Goal: Transaction & Acquisition: Purchase product/service

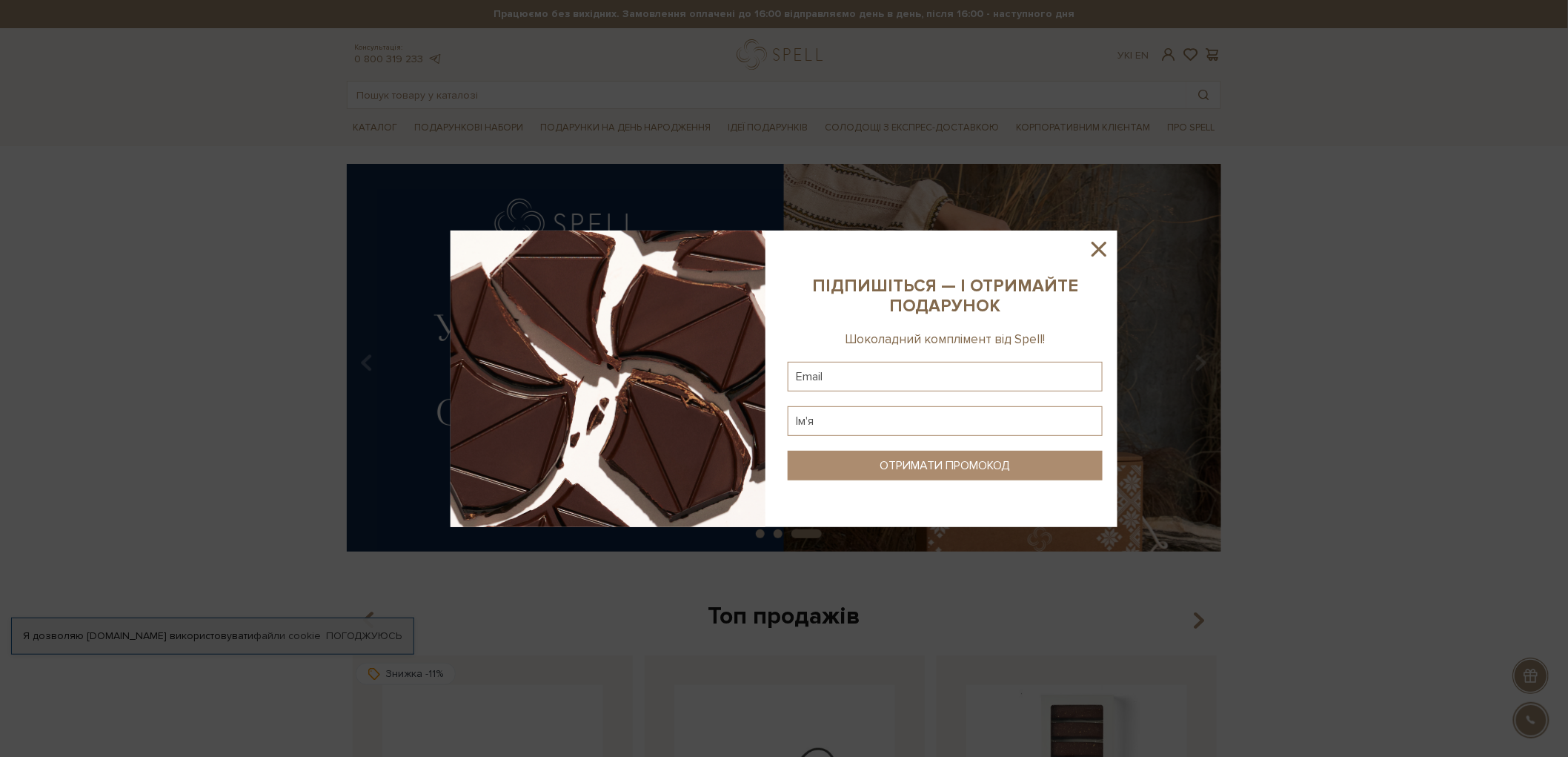
click at [1090, 251] on icon at bounding box center [1099, 249] width 25 height 25
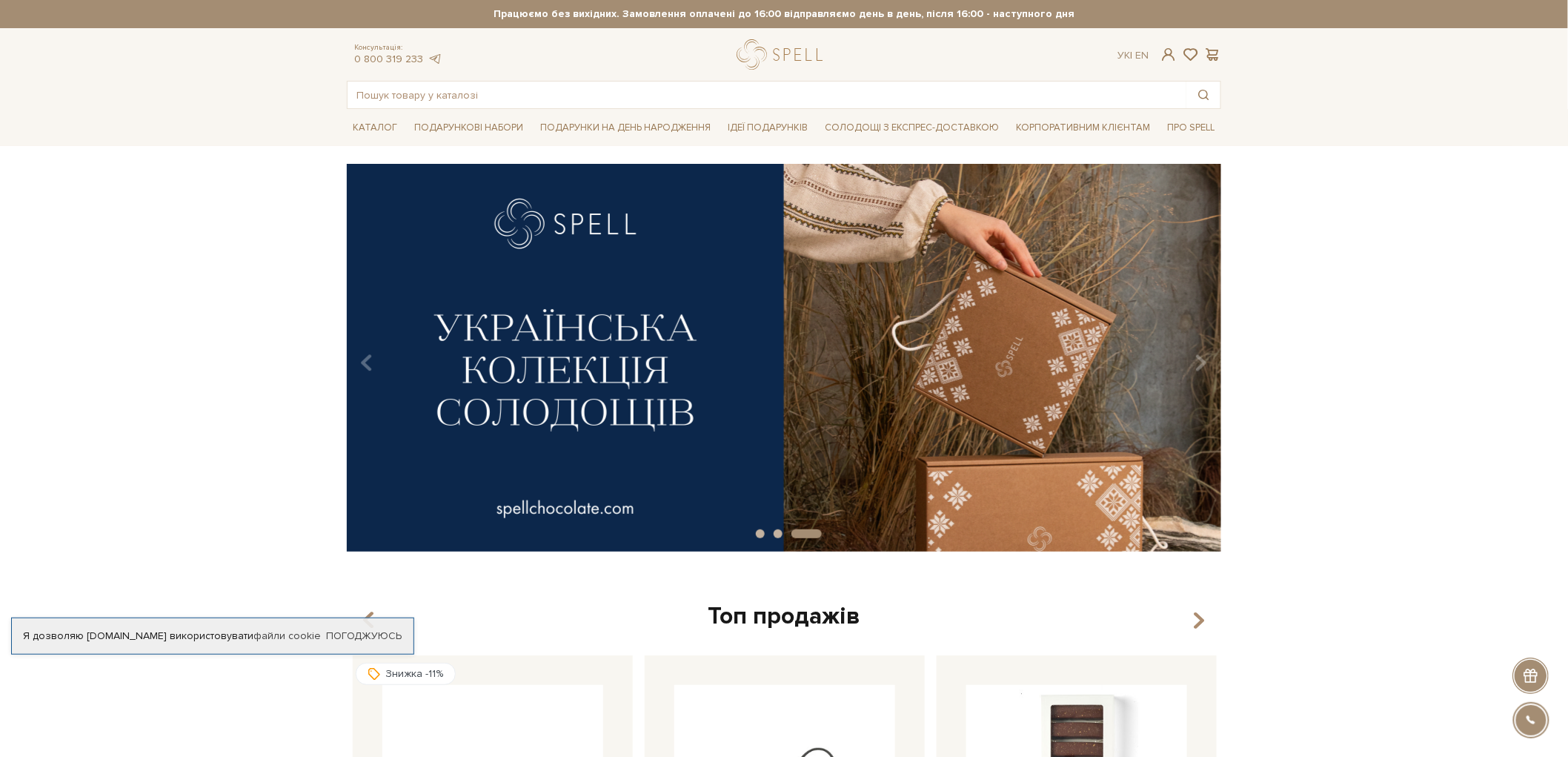
click at [219, 324] on div "slide 4 of 3" at bounding box center [784, 352] width 1568 height 377
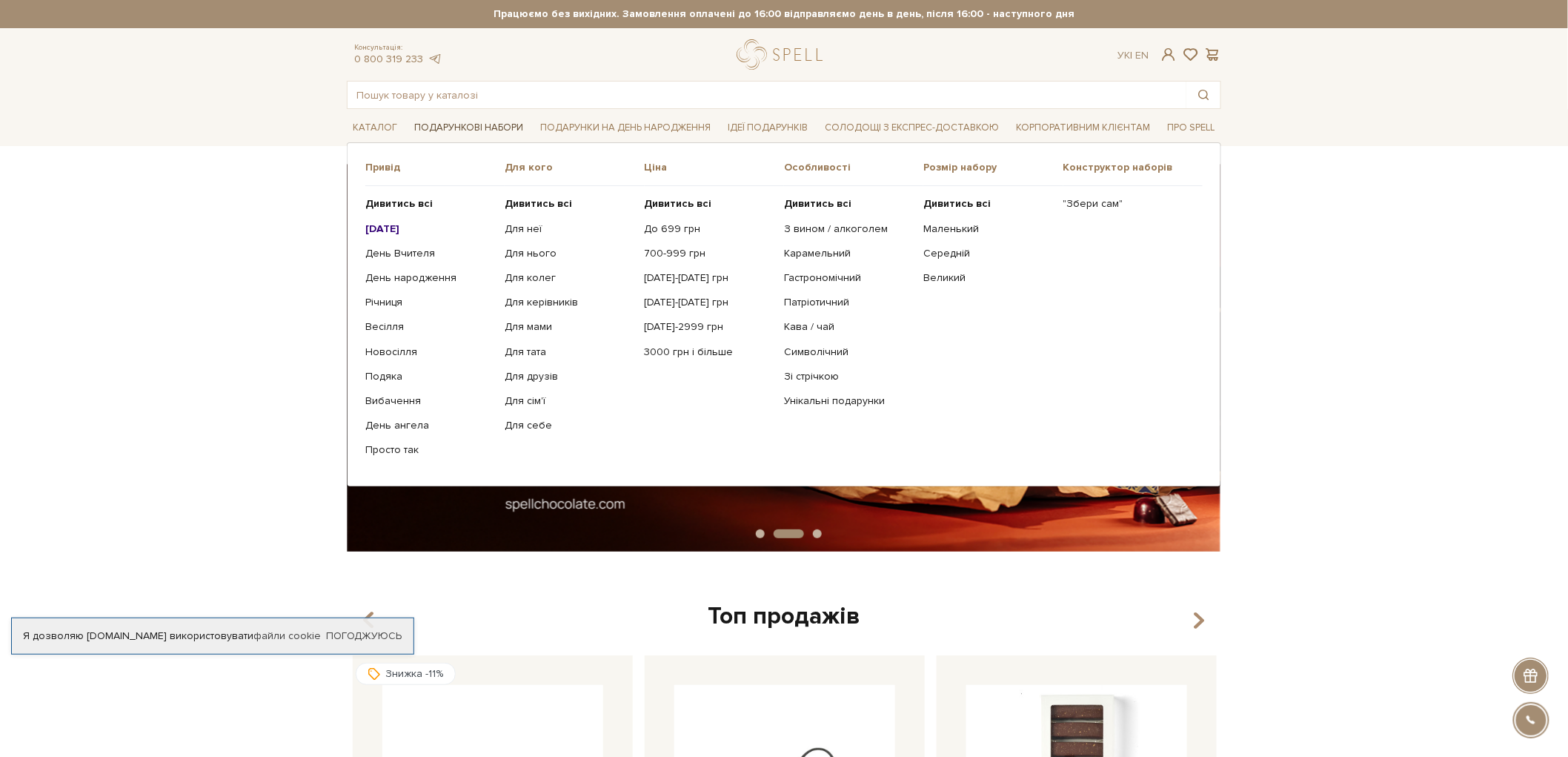
click at [501, 123] on link "Подарункові набори" at bounding box center [468, 128] width 121 height 23
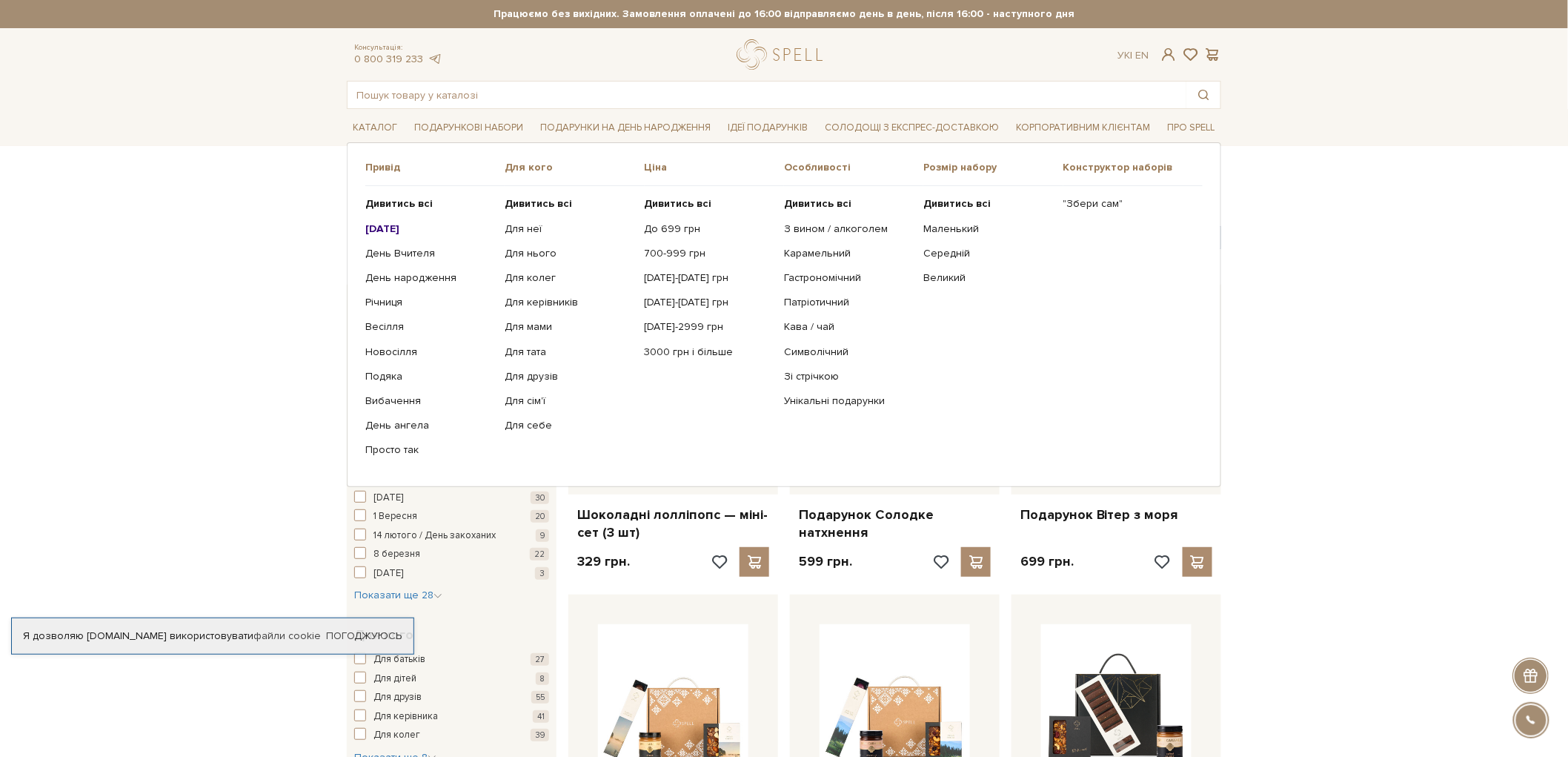
click at [404, 190] on ul "Дивитись всі Новий Рік День Вчителя День народження Річниця Подяка" at bounding box center [435, 327] width 139 height 282
click at [404, 204] on b "Дивитись всі" at bounding box center [399, 203] width 68 height 12
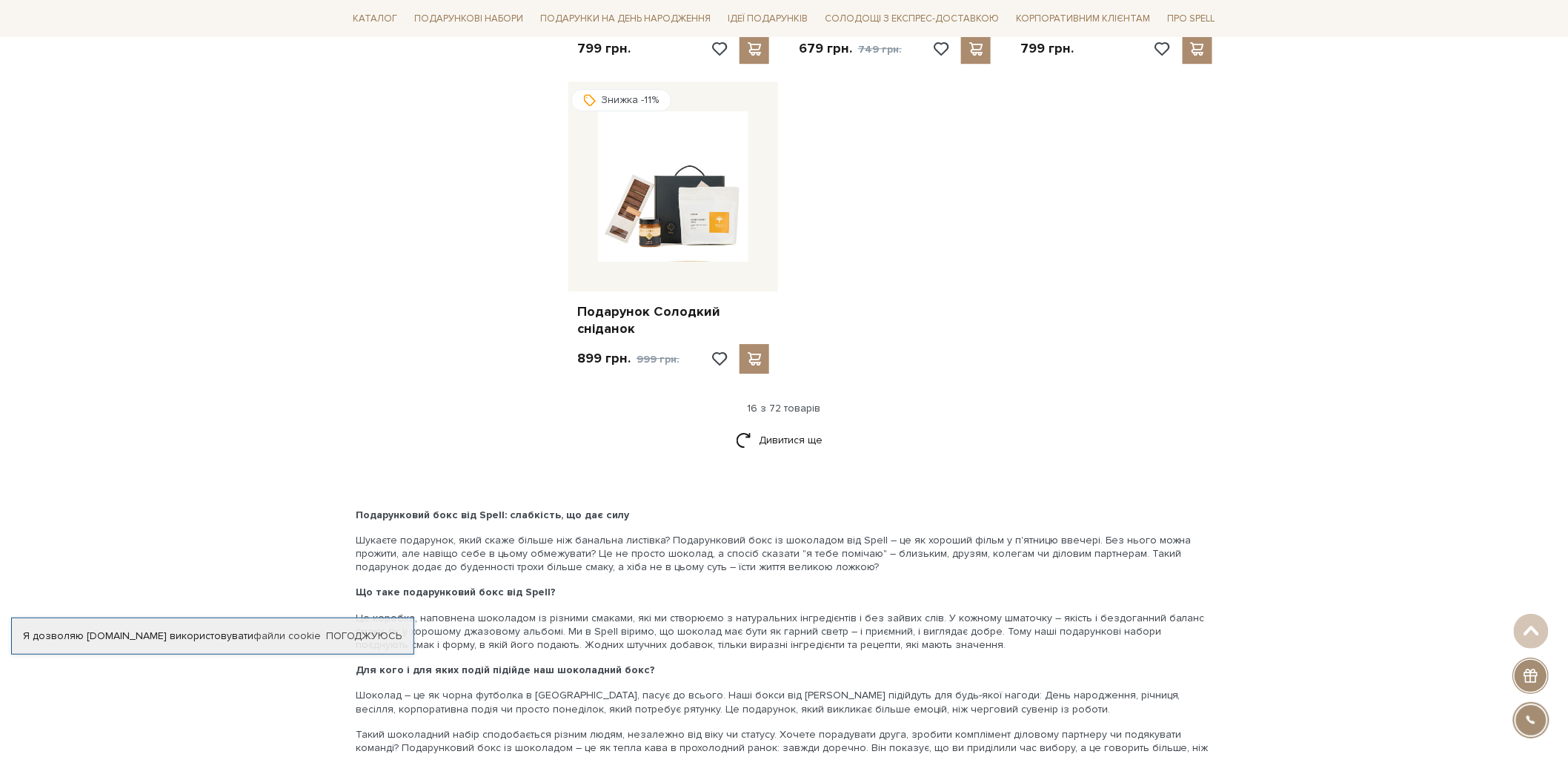
scroll to position [1811, 0]
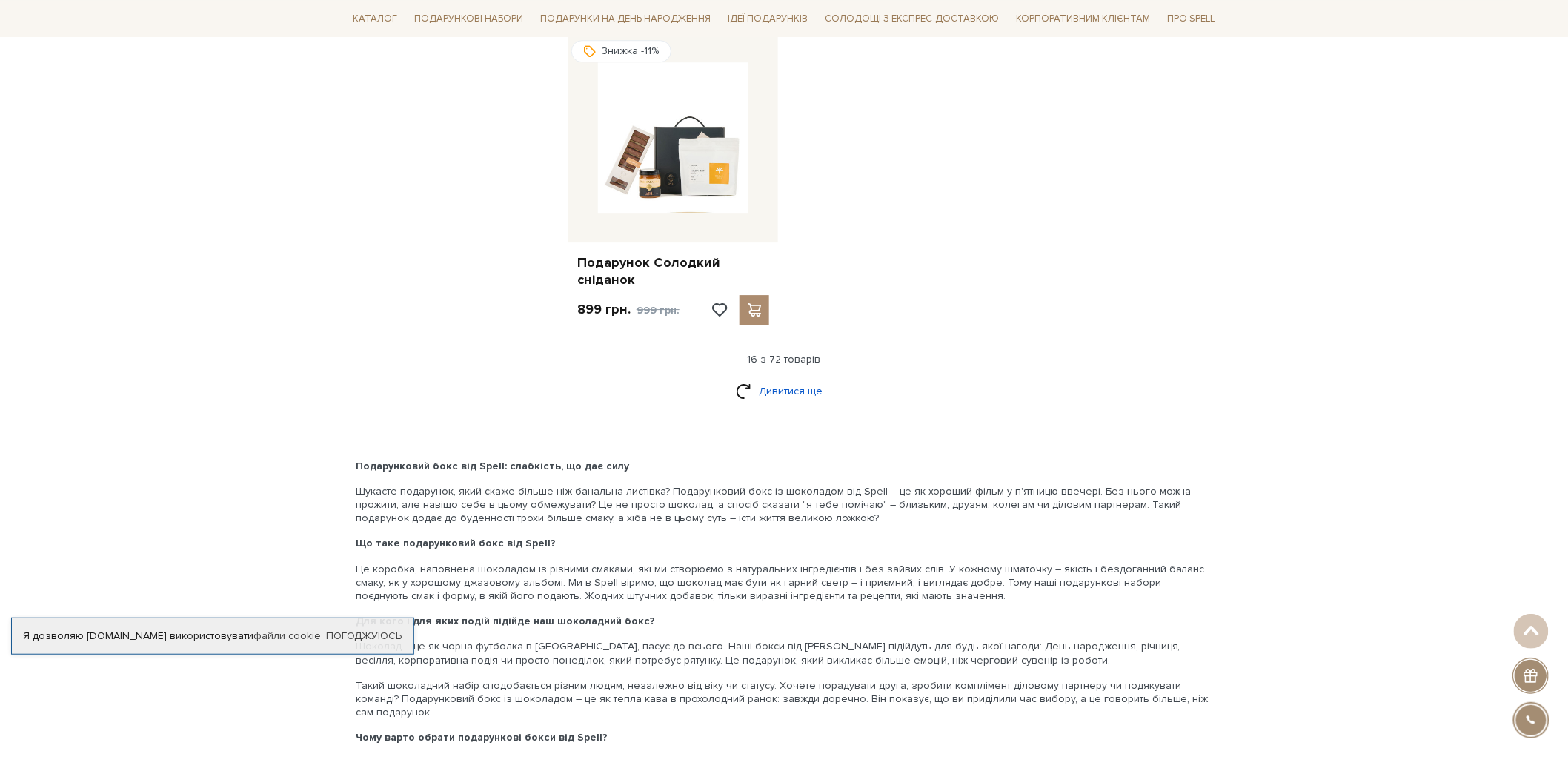
click at [782, 378] on link "Дивитися ще" at bounding box center [784, 391] width 96 height 26
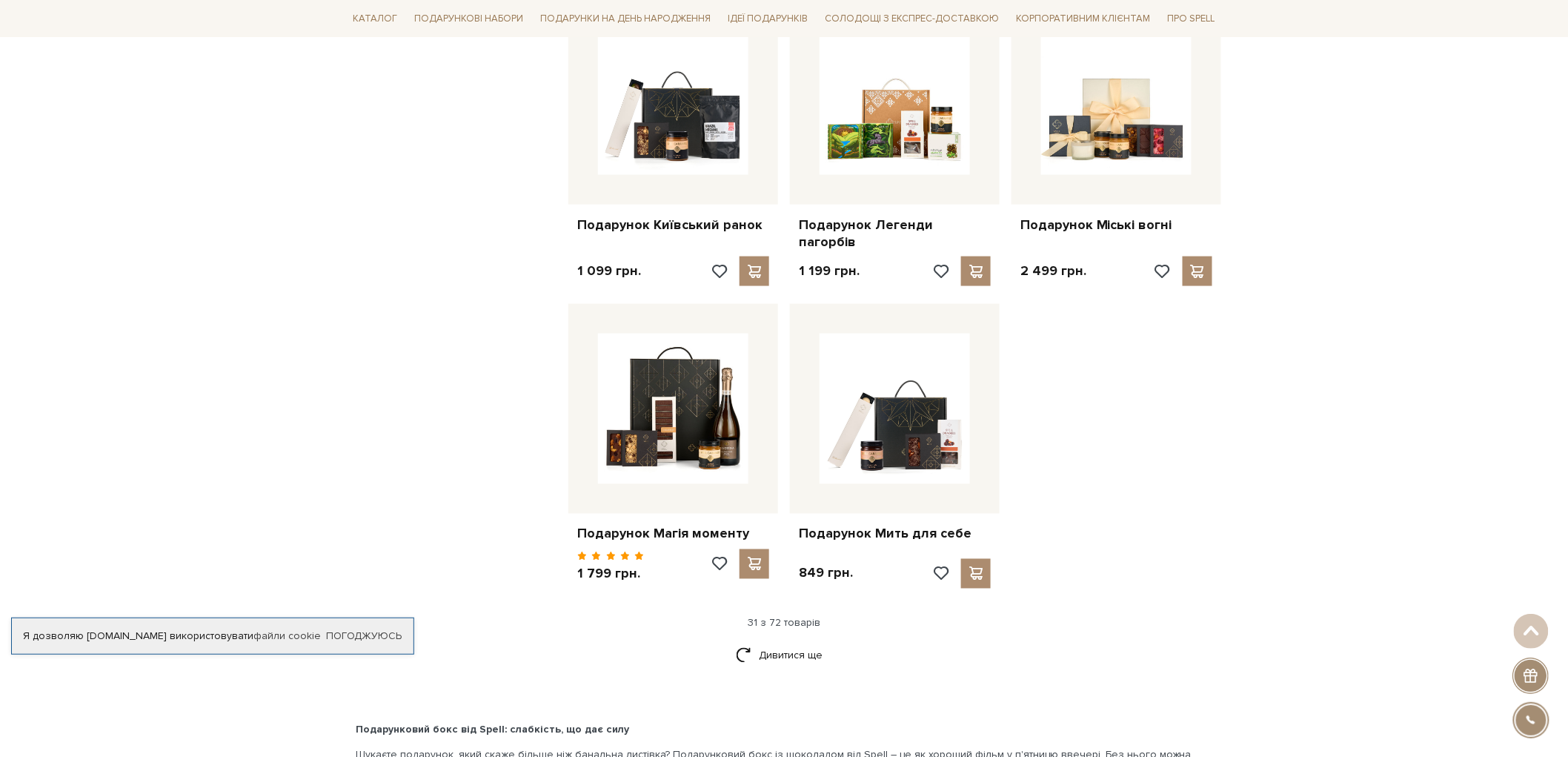
scroll to position [3129, 0]
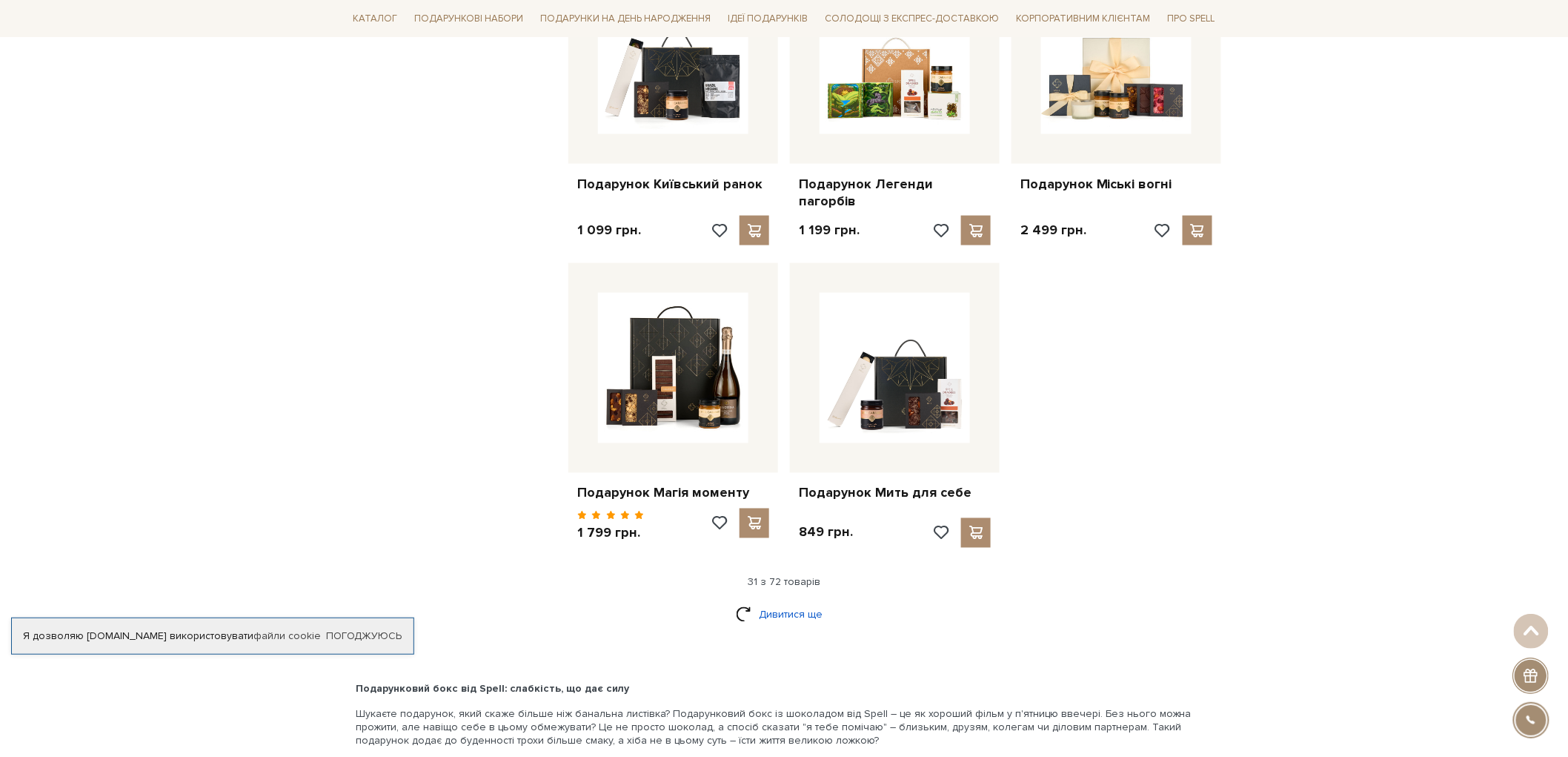
click at [788, 602] on link "Дивитися ще" at bounding box center [784, 615] width 96 height 26
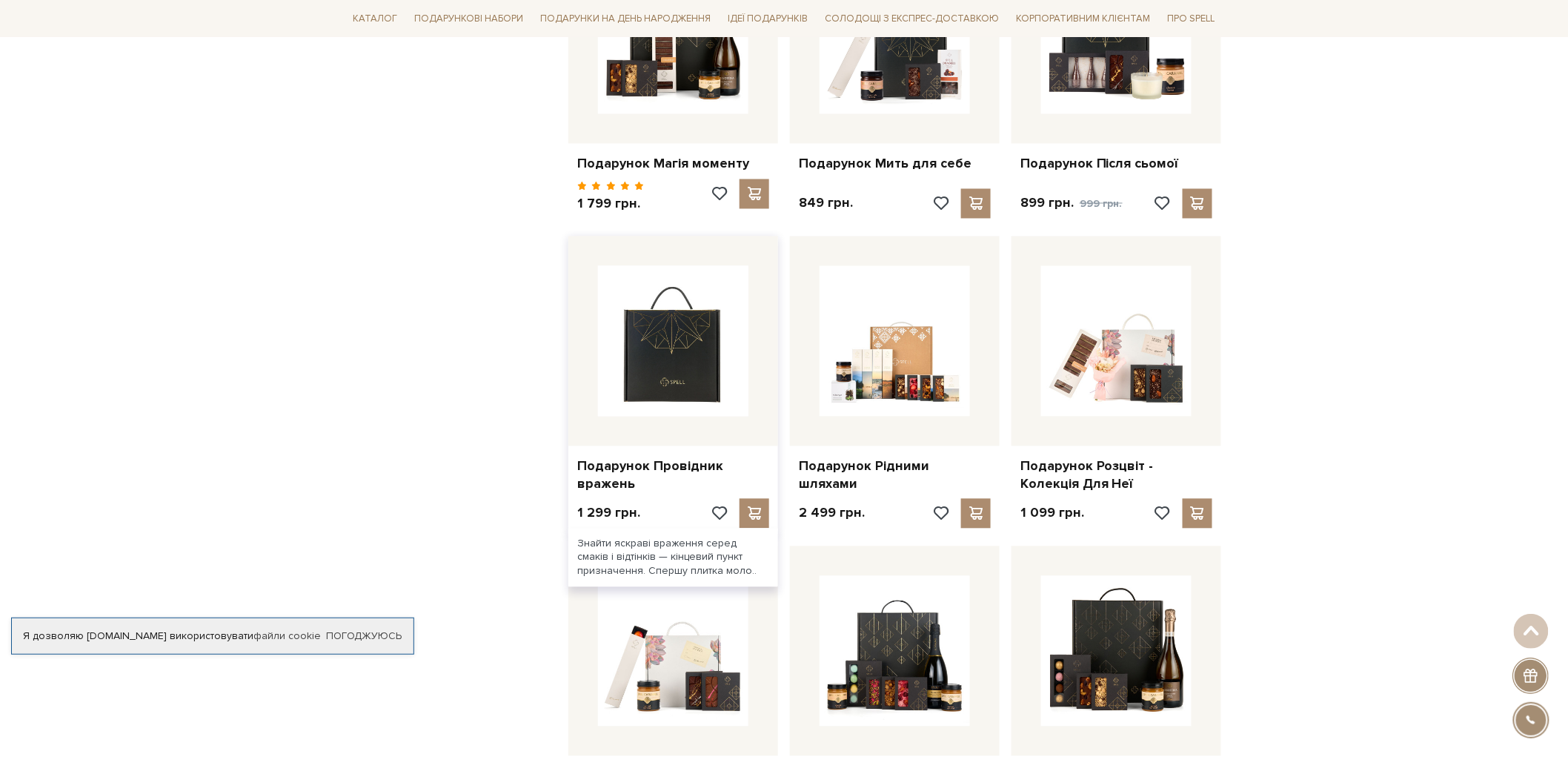
scroll to position [3376, 0]
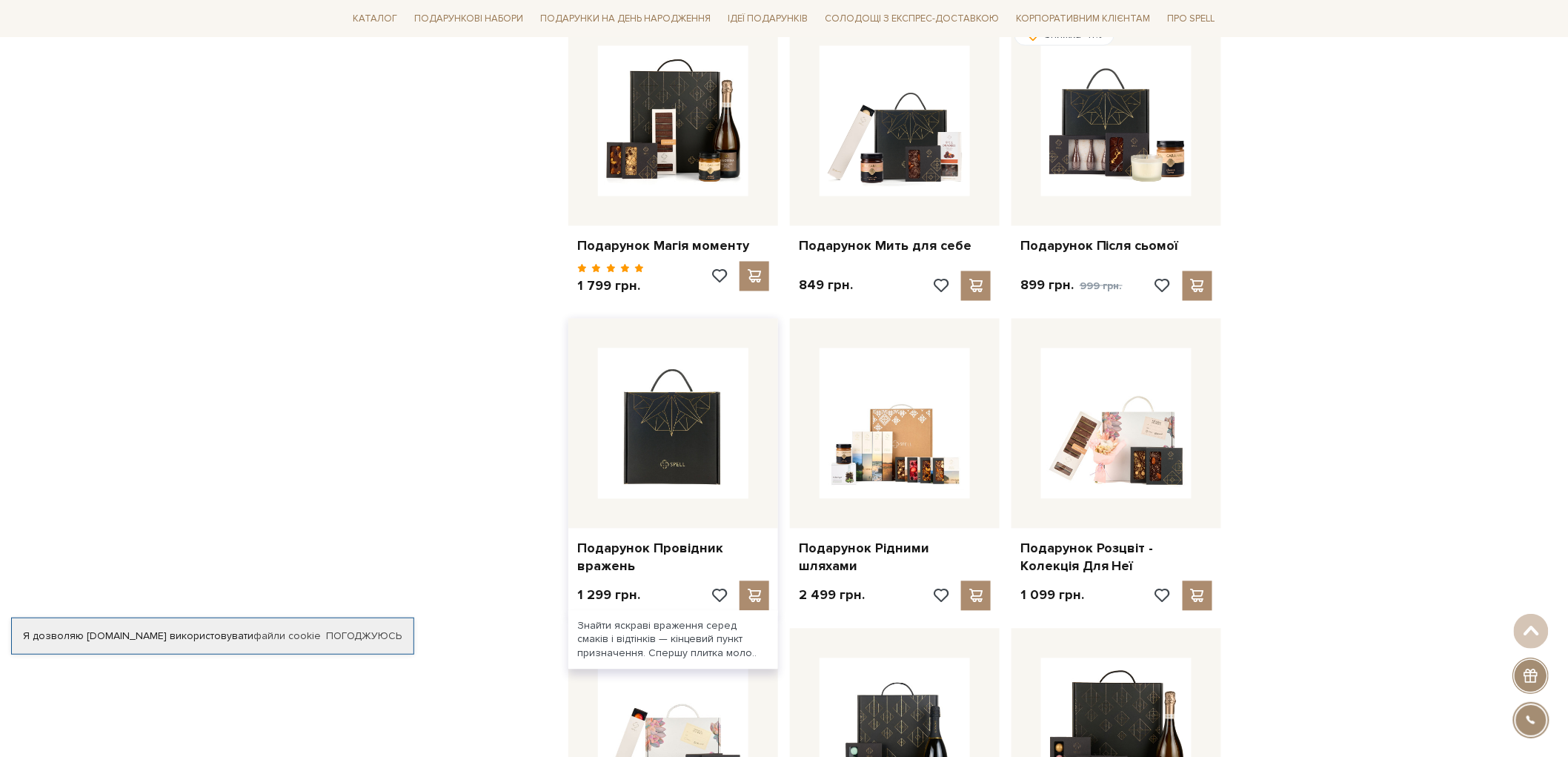
click at [654, 442] on img at bounding box center [673, 423] width 150 height 150
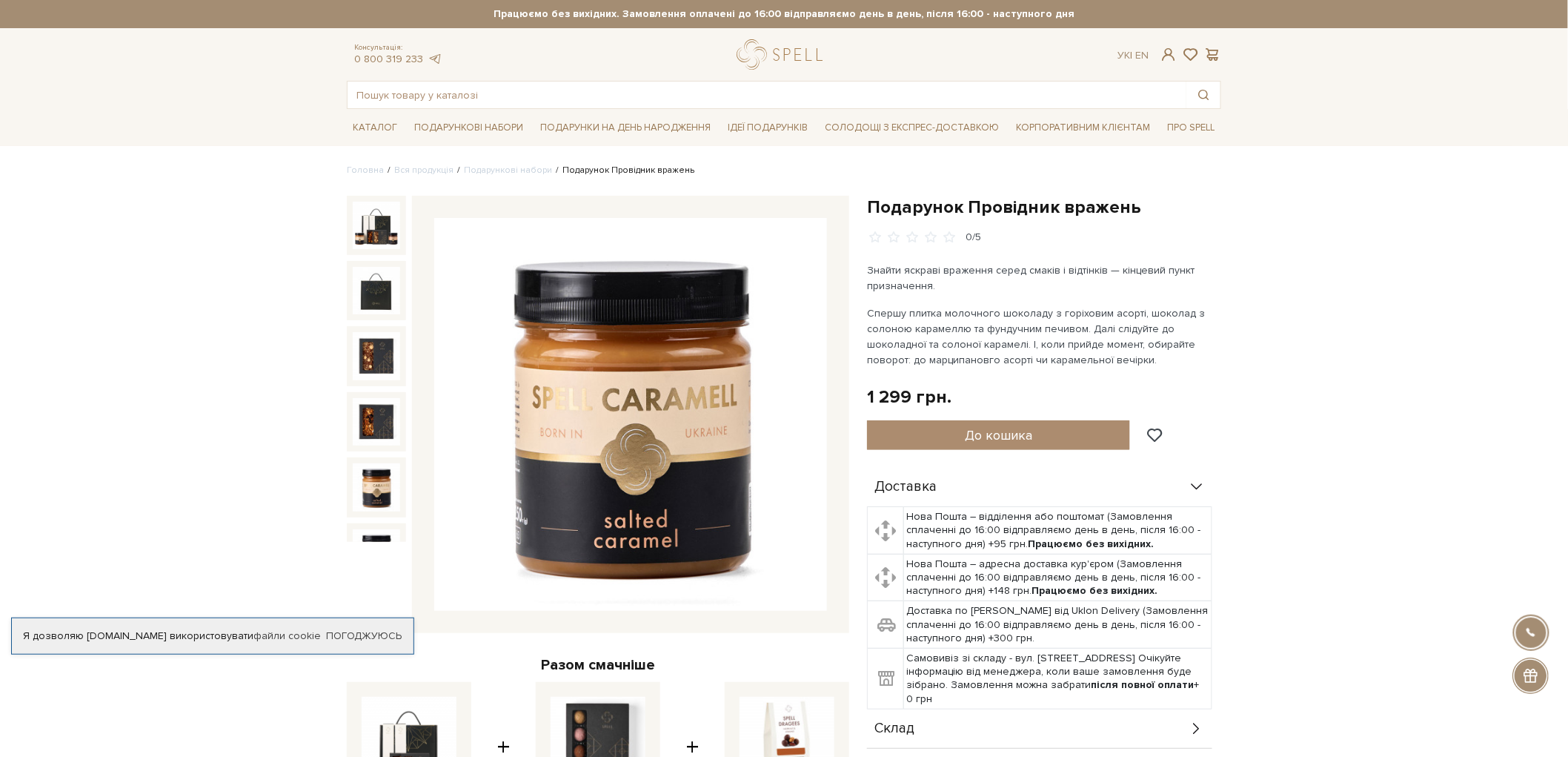
click at [364, 463] on img at bounding box center [376, 486] width 47 height 47
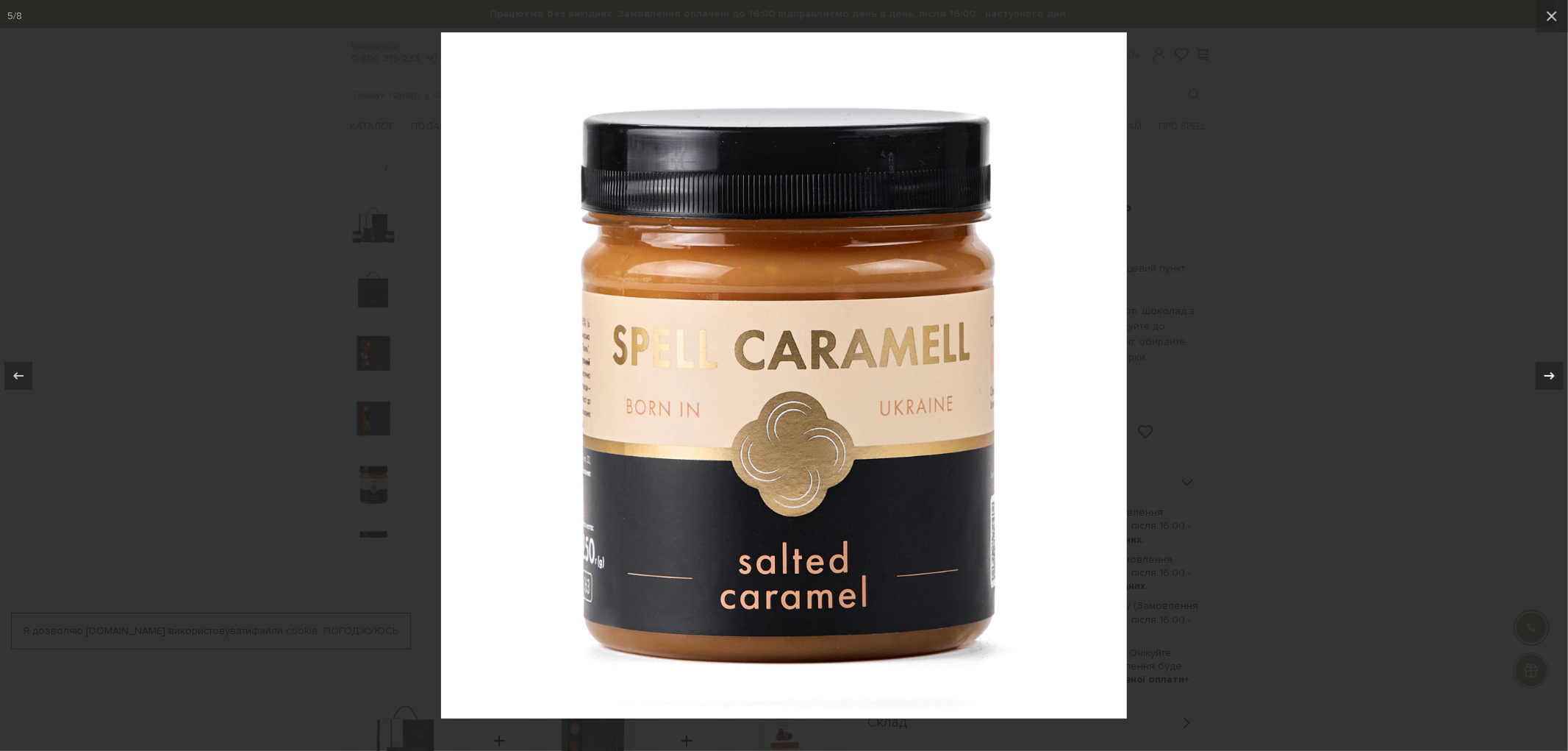
click at [1551, 374] on icon at bounding box center [1549, 375] width 18 height 18
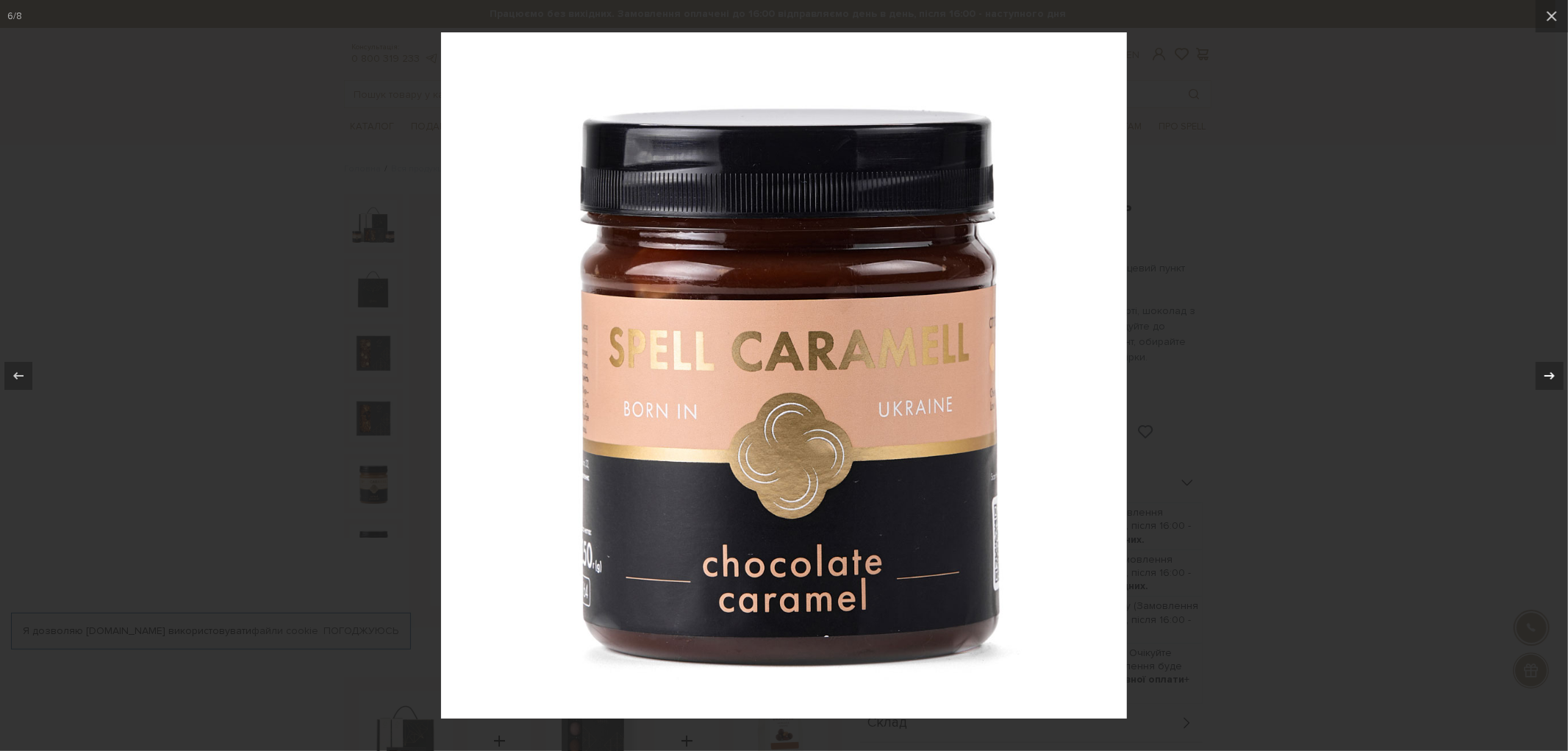
click at [1551, 374] on icon at bounding box center [1549, 375] width 18 height 18
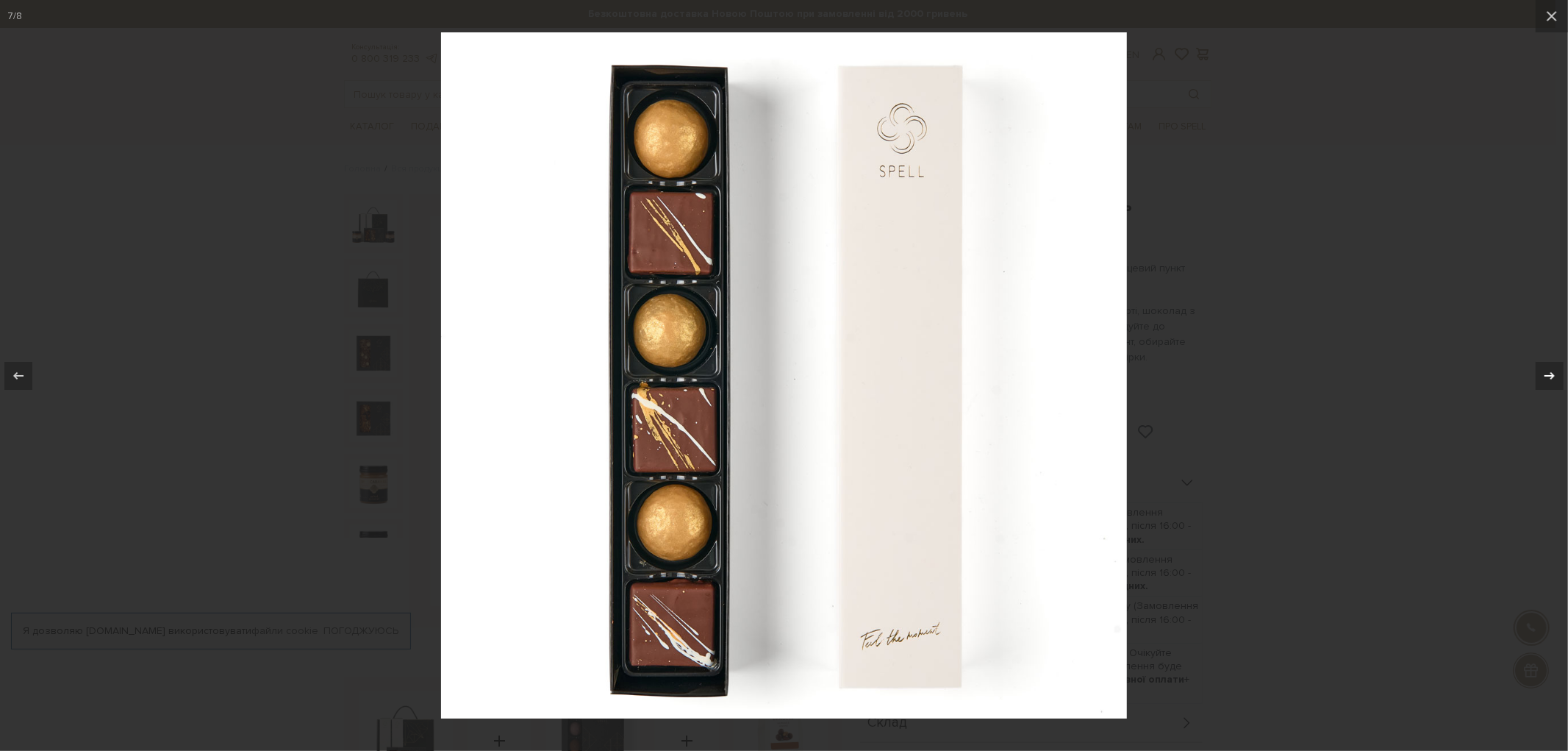
click at [1551, 374] on icon at bounding box center [1549, 375] width 18 height 18
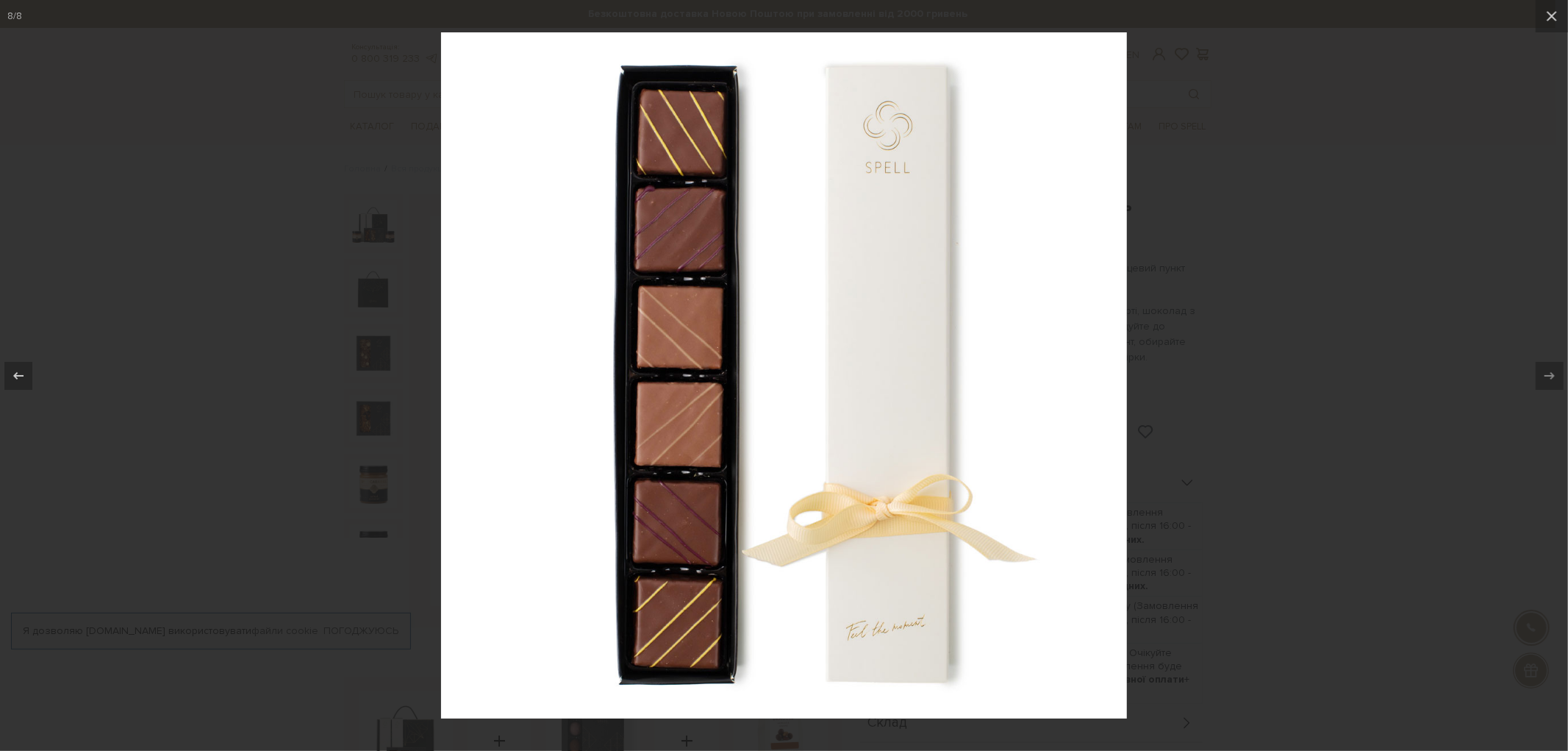
click at [1296, 361] on div at bounding box center [784, 375] width 1568 height 751
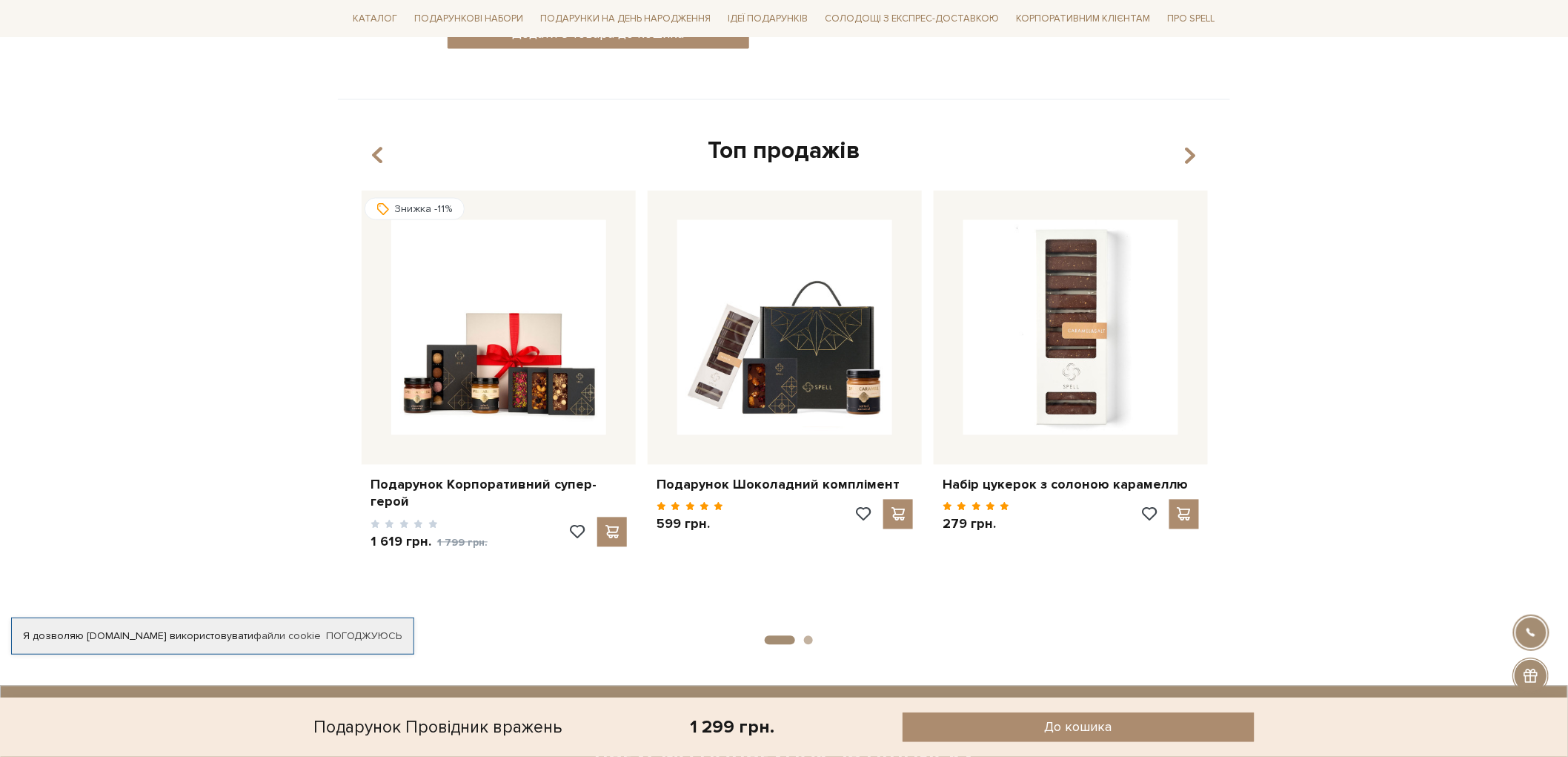
scroll to position [988, 0]
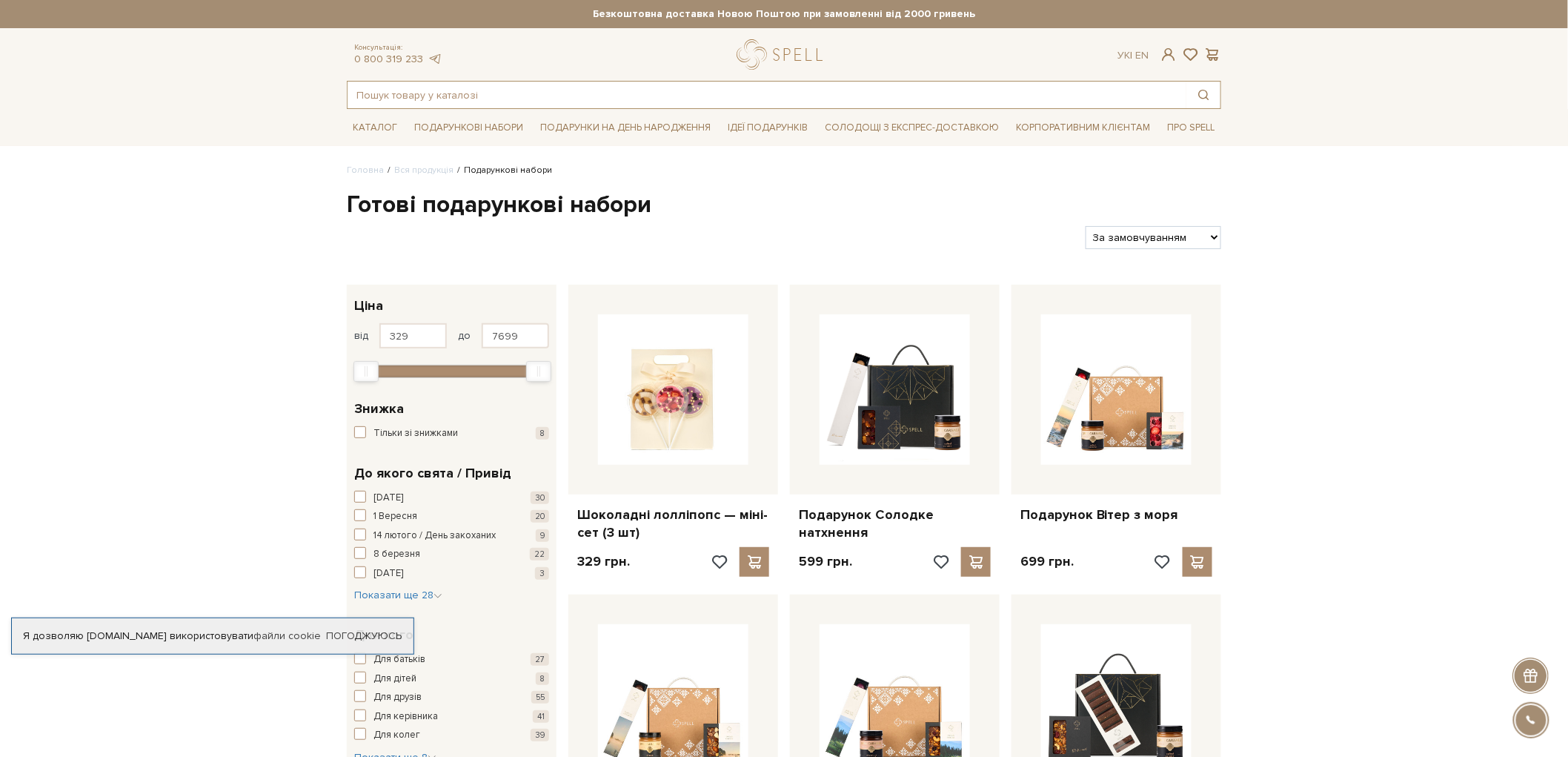
click at [447, 94] on input "text" at bounding box center [767, 95] width 838 height 26
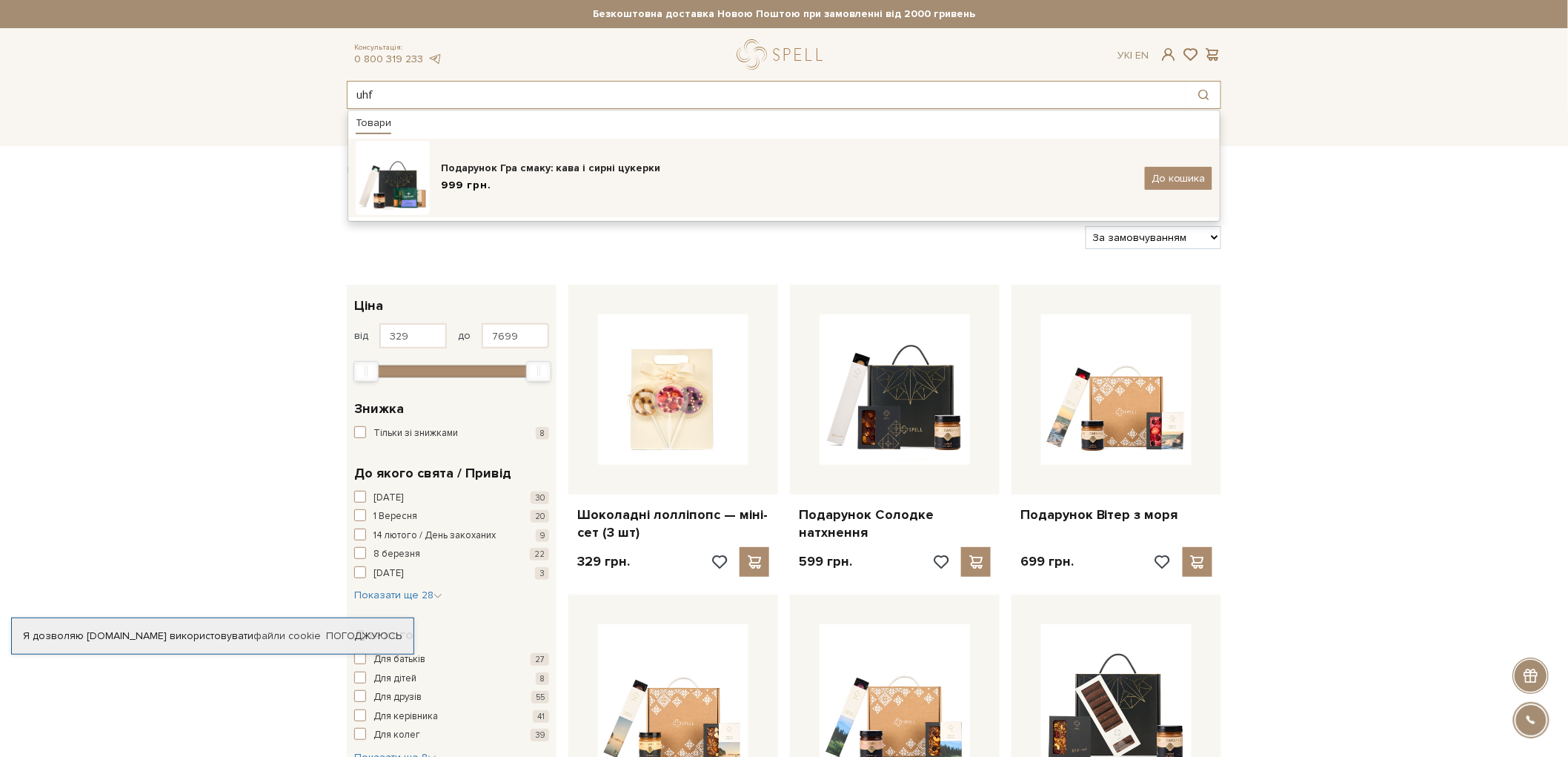
type input "uhf"
click at [509, 181] on div "999 грн." at bounding box center [787, 186] width 693 height 16
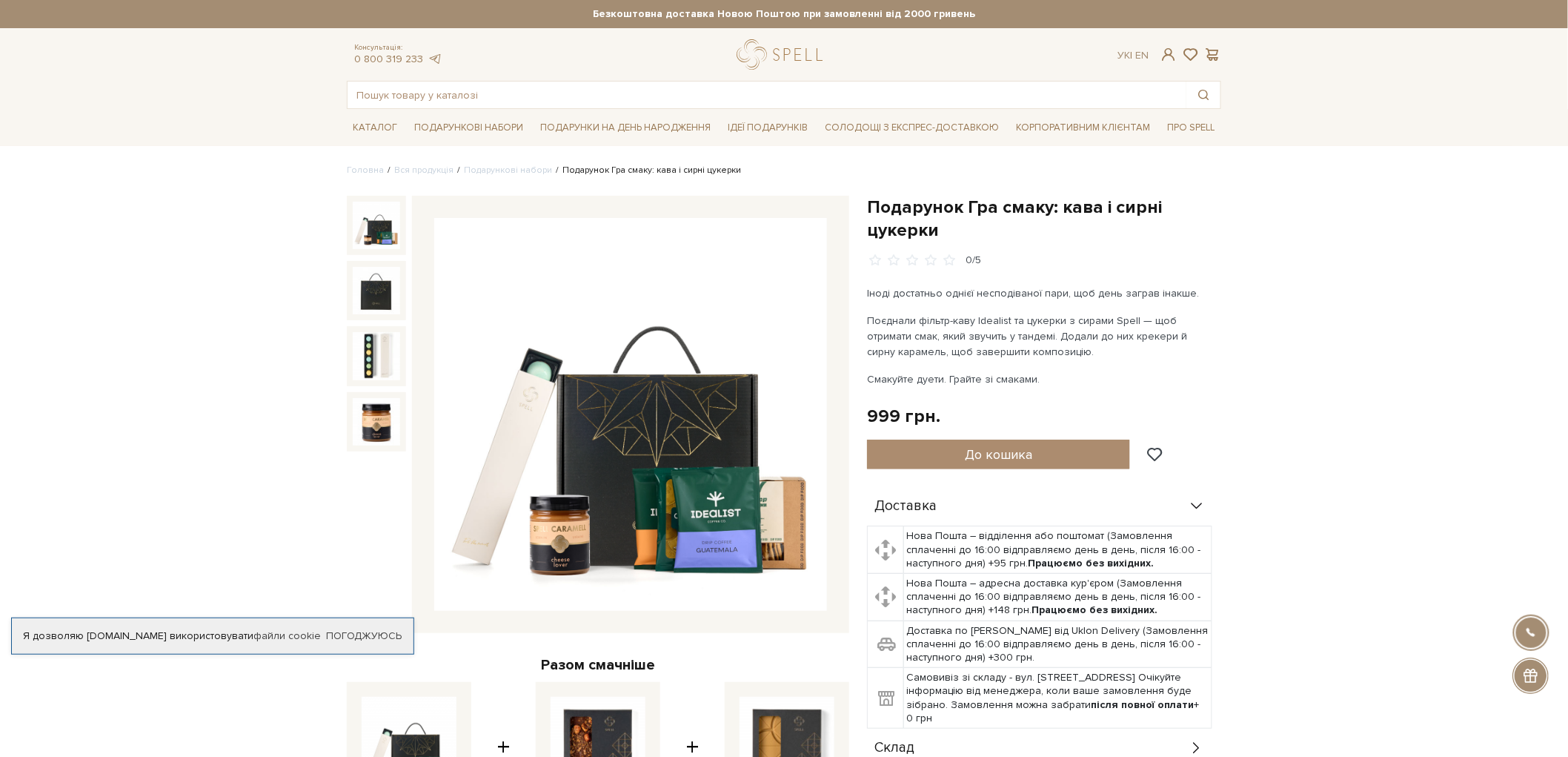
click at [345, 219] on div "Подарунок Гра смаку: кава і сирні цукерки 0/5 Разом смачніше Подарунок Гра смак…" at bounding box center [597, 612] width 520 height 834
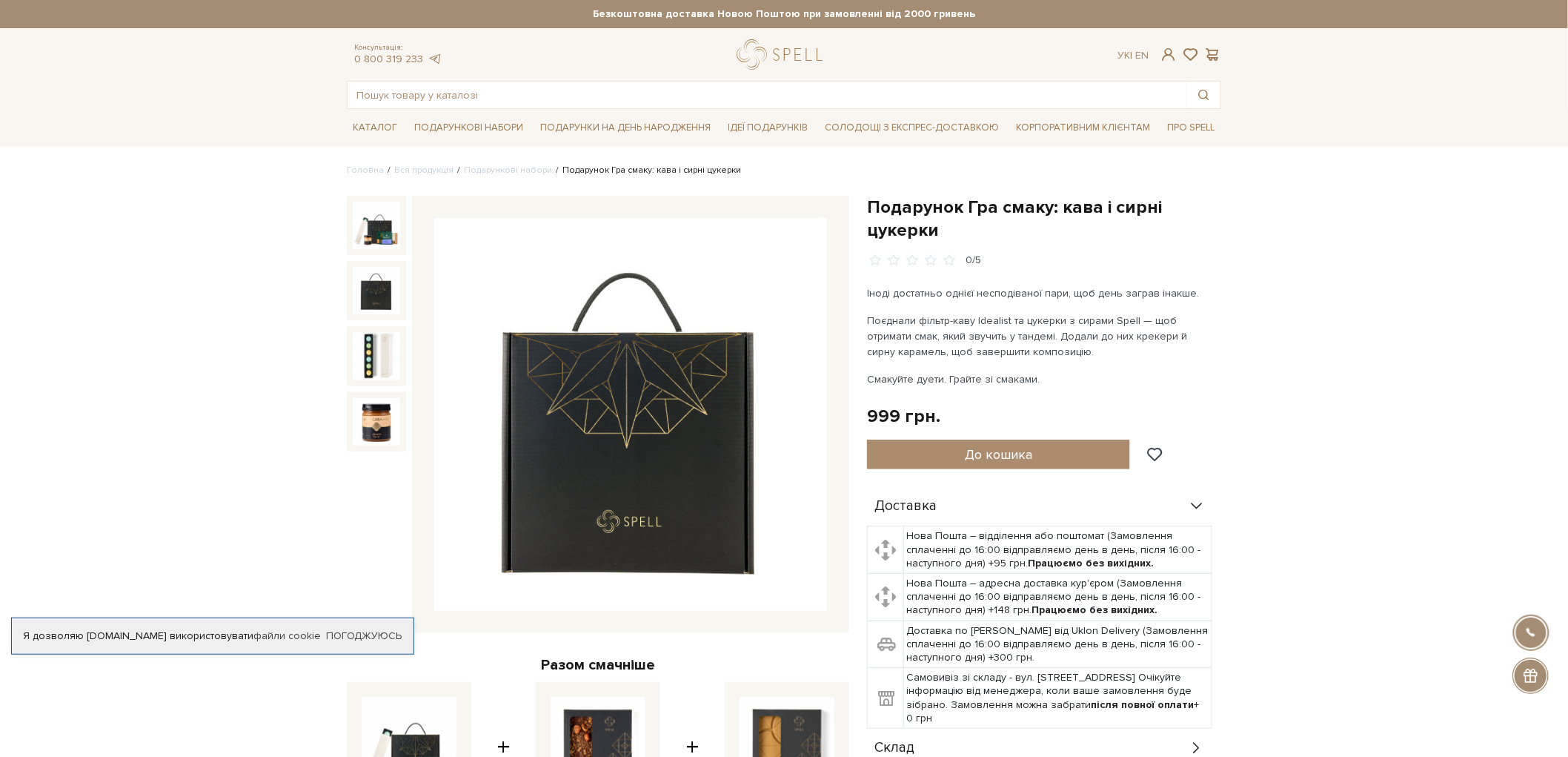
click at [376, 282] on img at bounding box center [376, 290] width 47 height 47
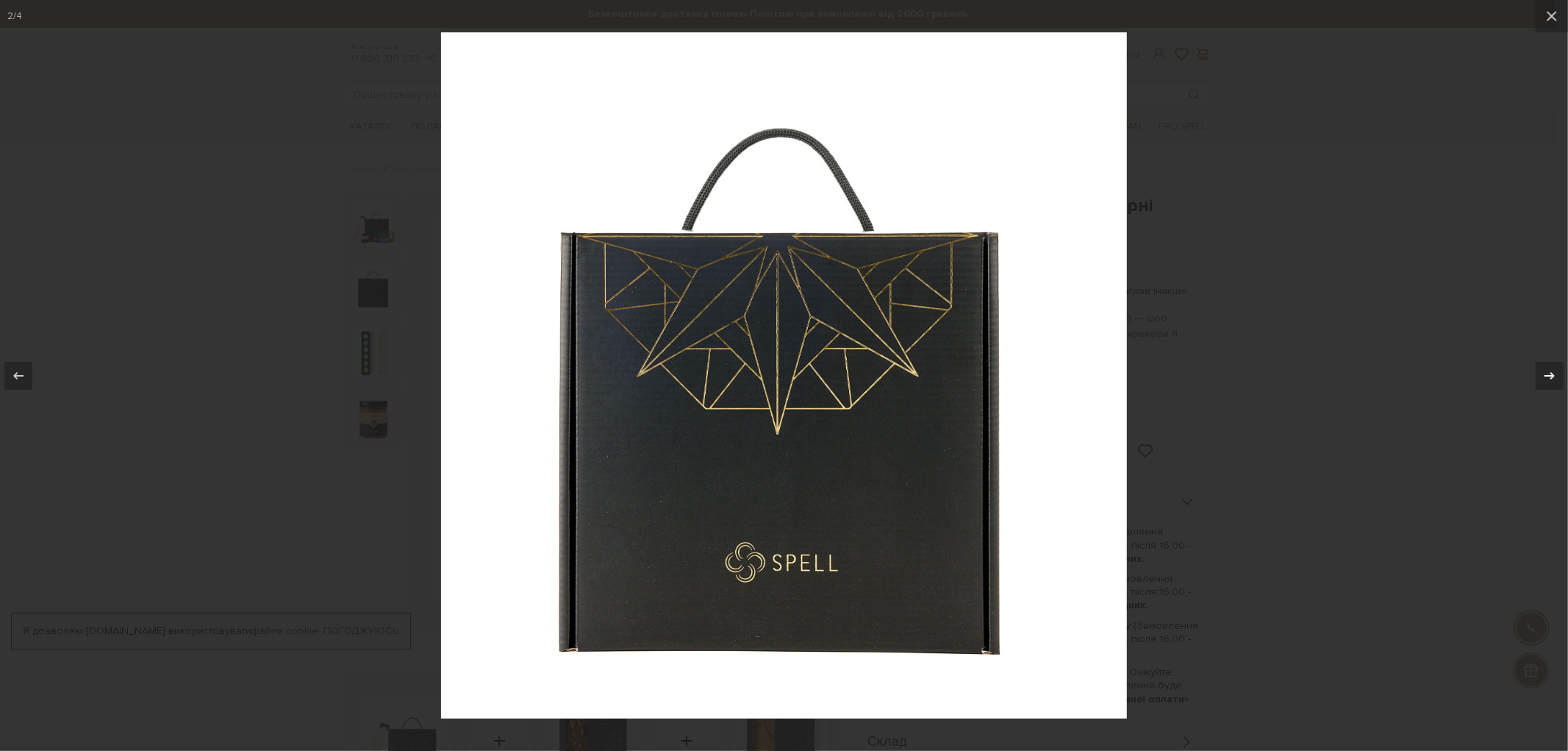
click at [1543, 378] on icon at bounding box center [1549, 375] width 18 height 18
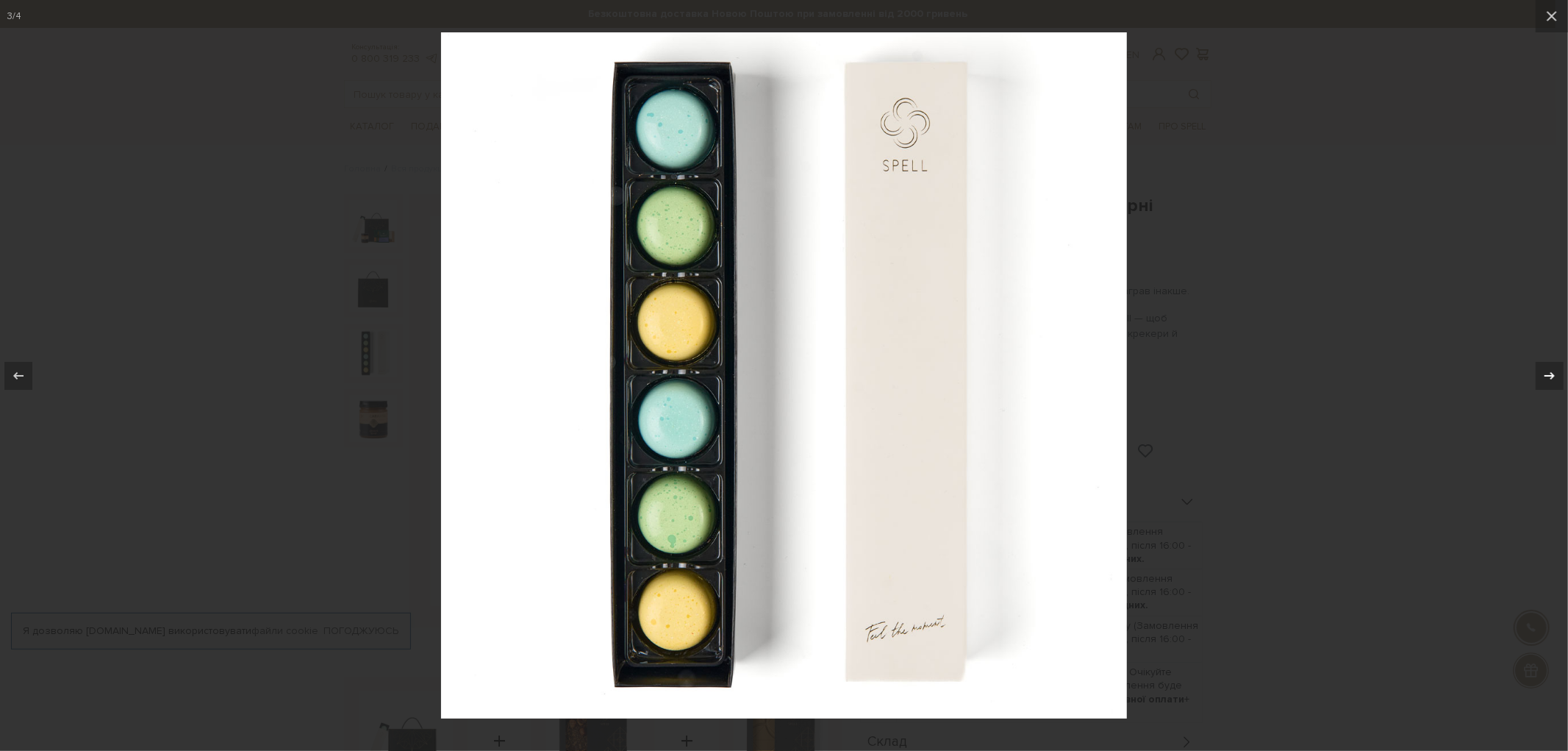
click at [1543, 378] on icon at bounding box center [1549, 375] width 18 height 18
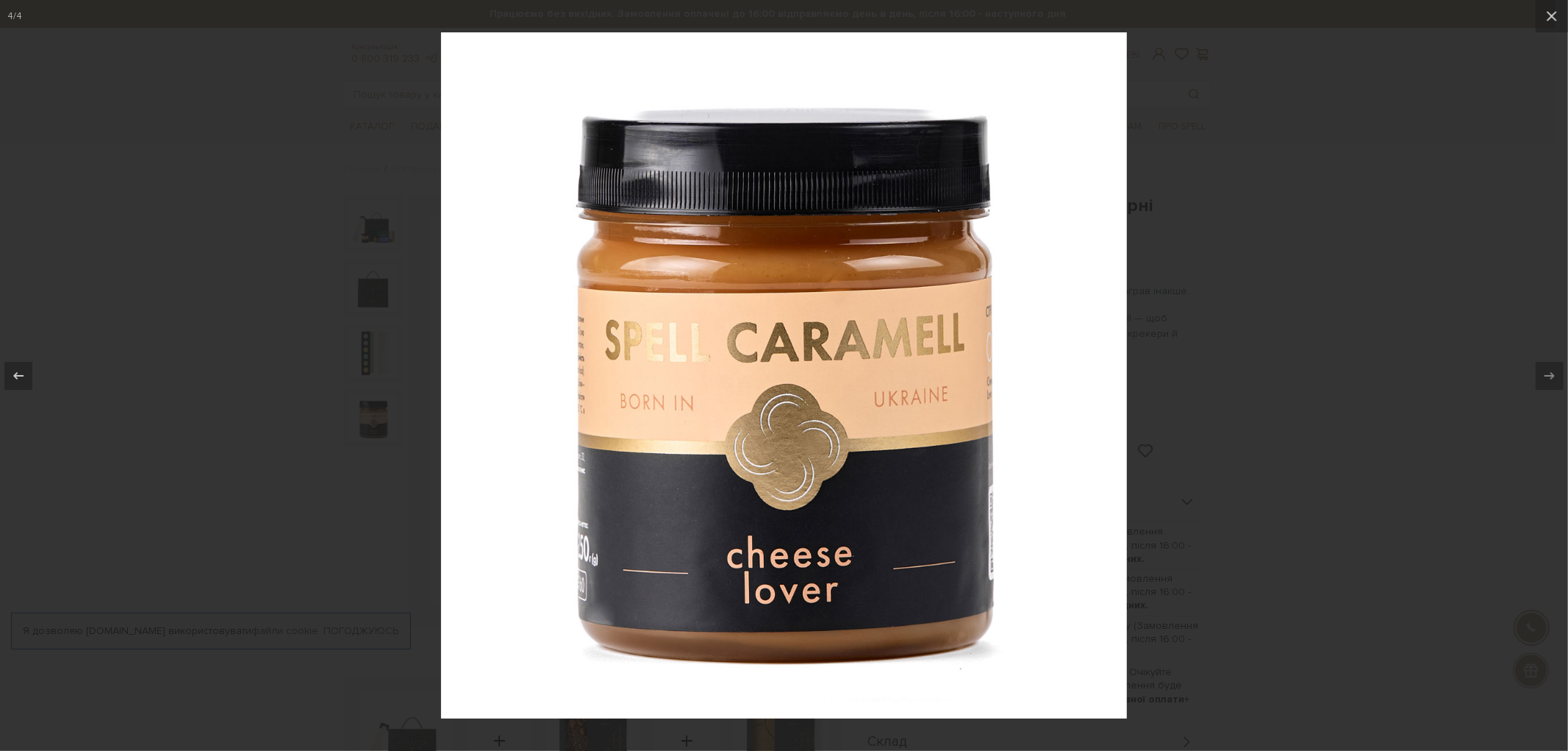
click at [1214, 449] on div at bounding box center [784, 375] width 1568 height 751
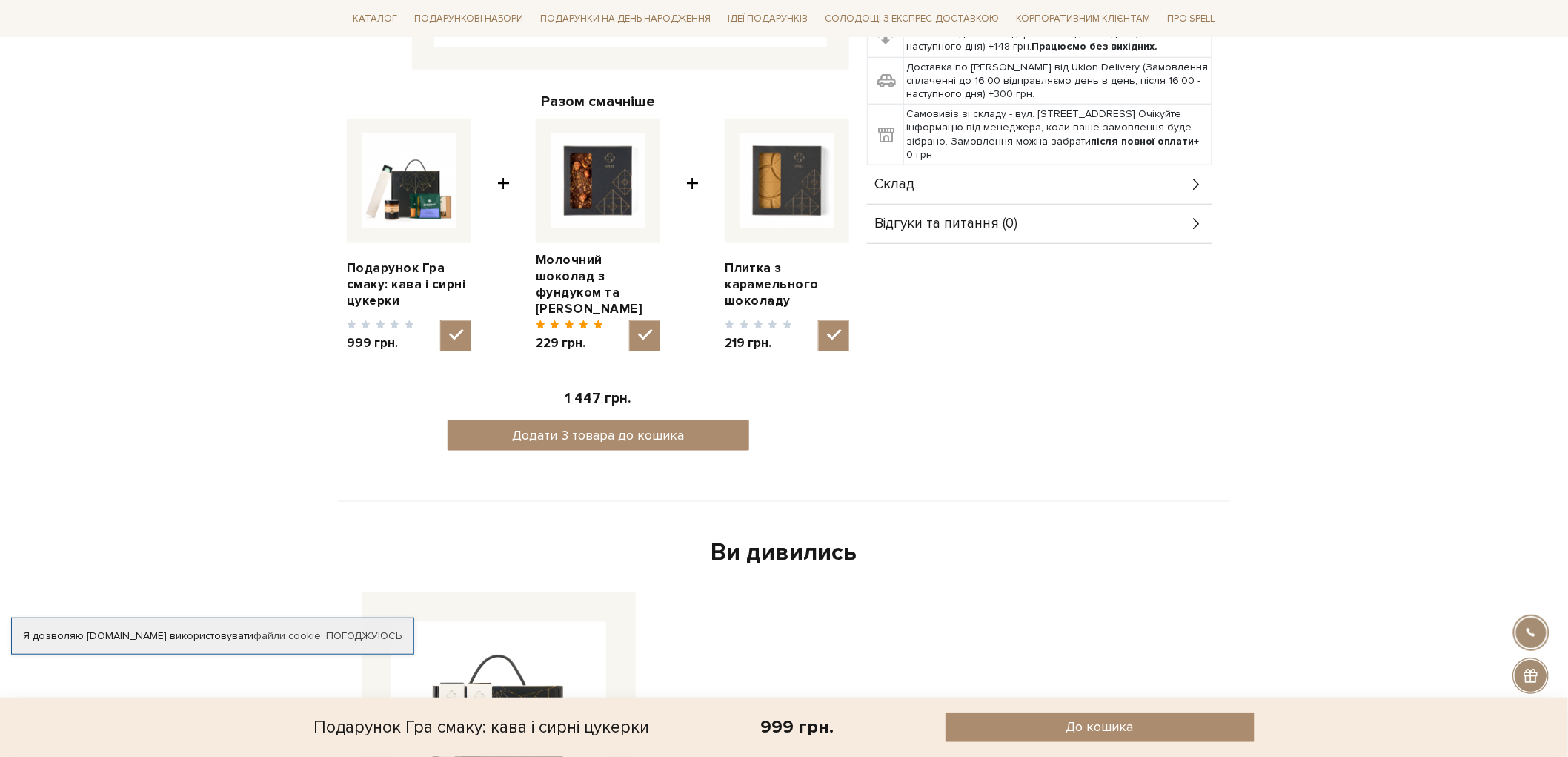
scroll to position [576, 0]
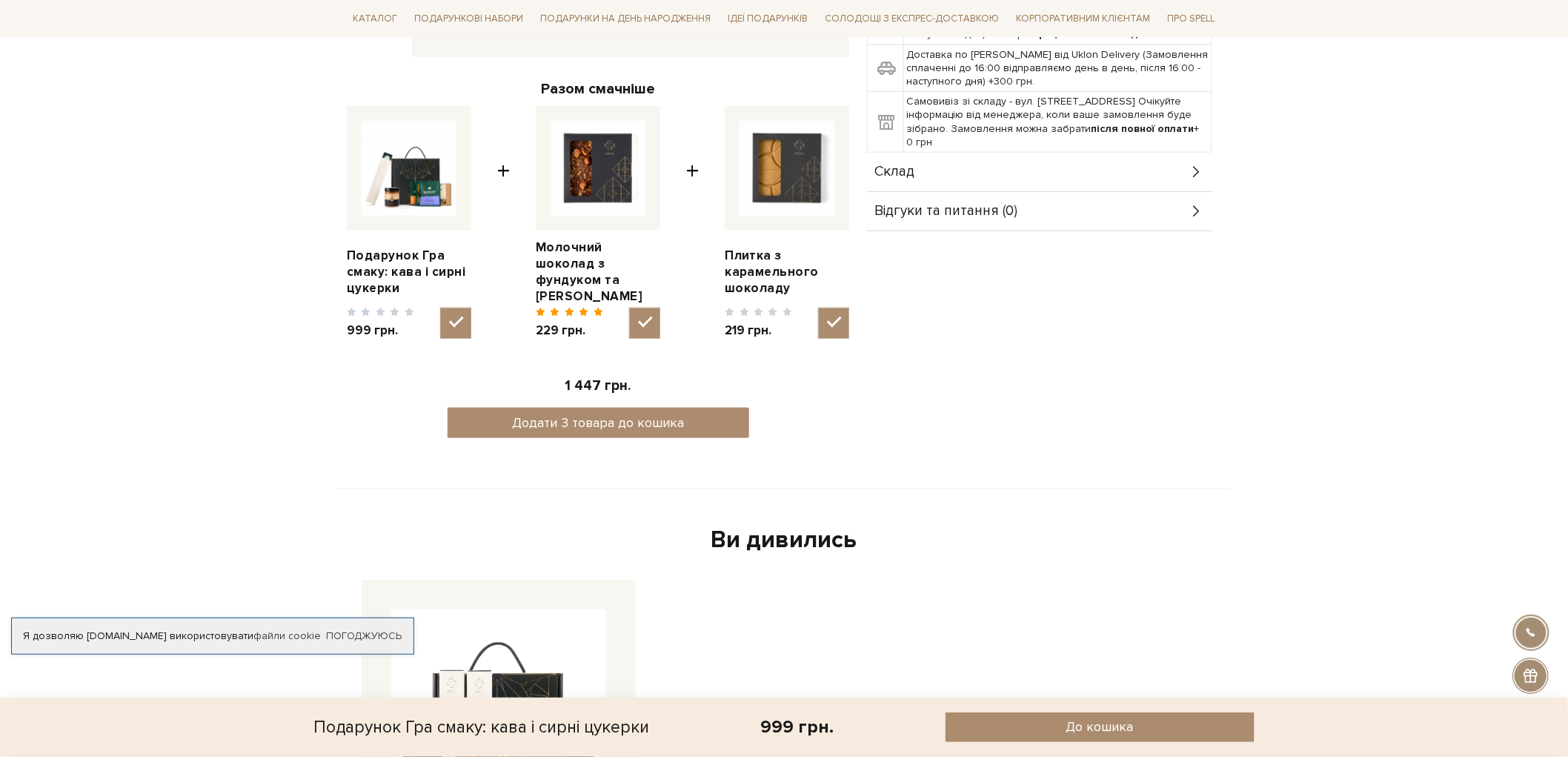
click at [936, 172] on div "Склад" at bounding box center [1040, 172] width 345 height 39
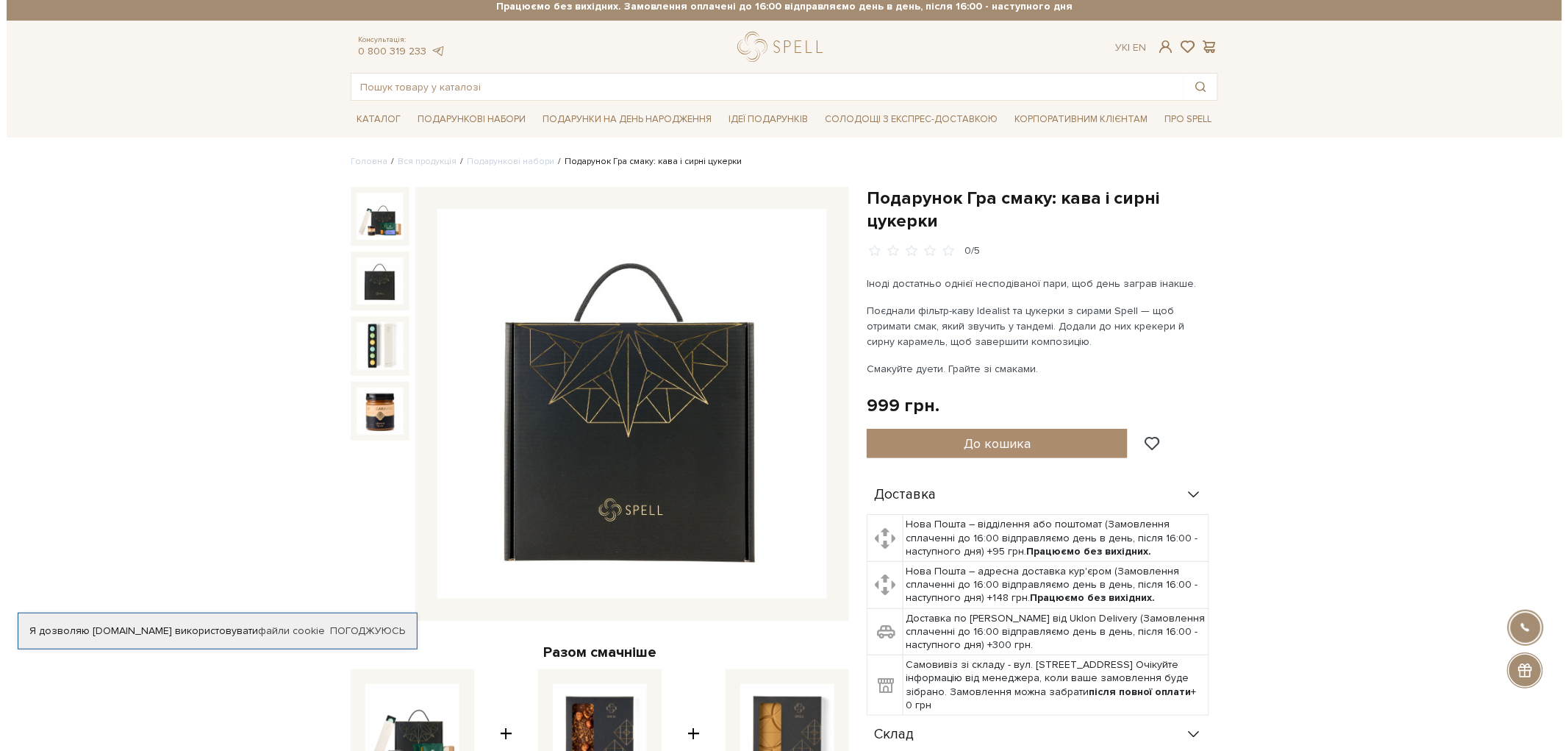
scroll to position [0, 0]
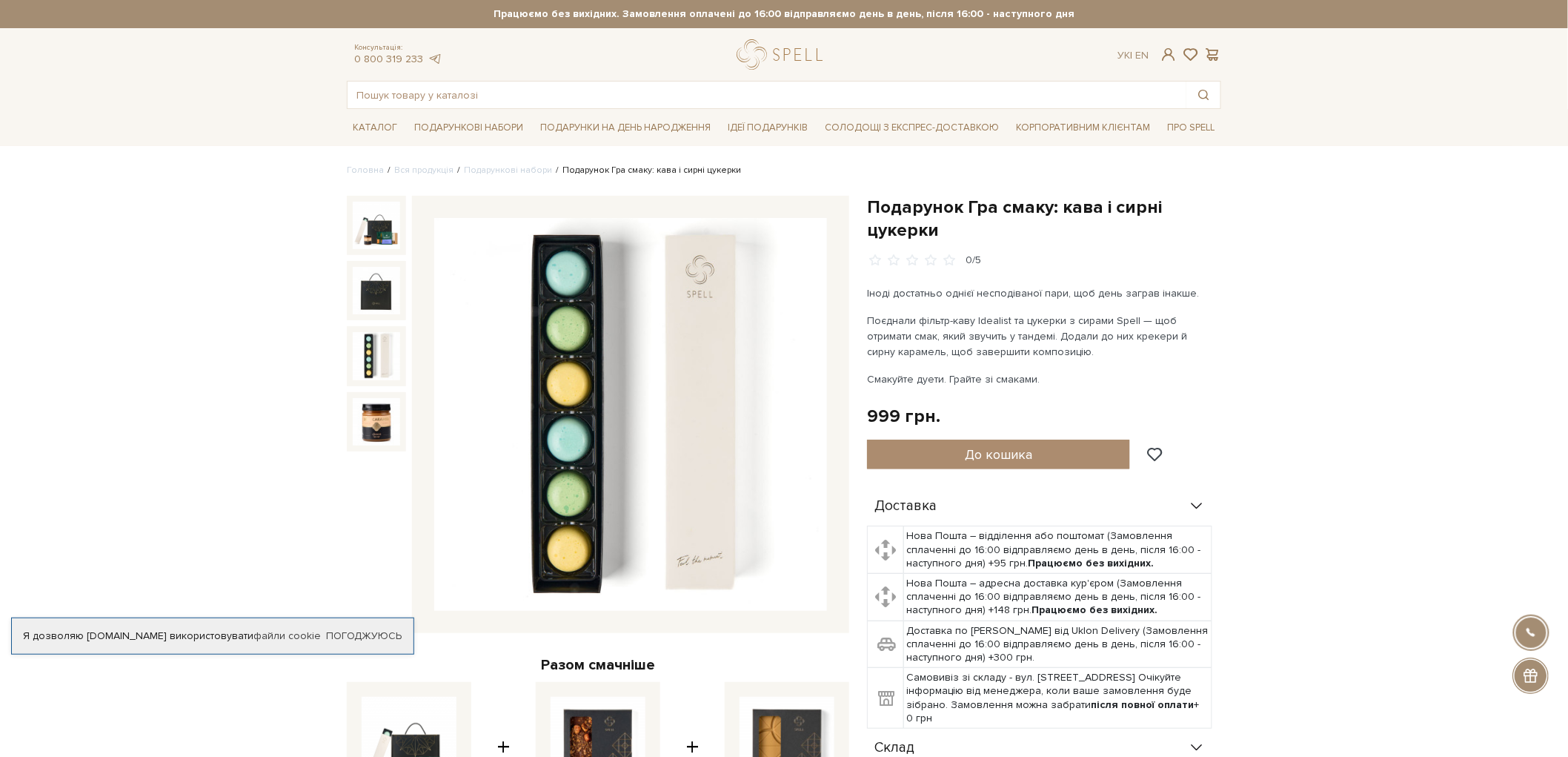
click at [390, 363] on img at bounding box center [376, 356] width 47 height 47
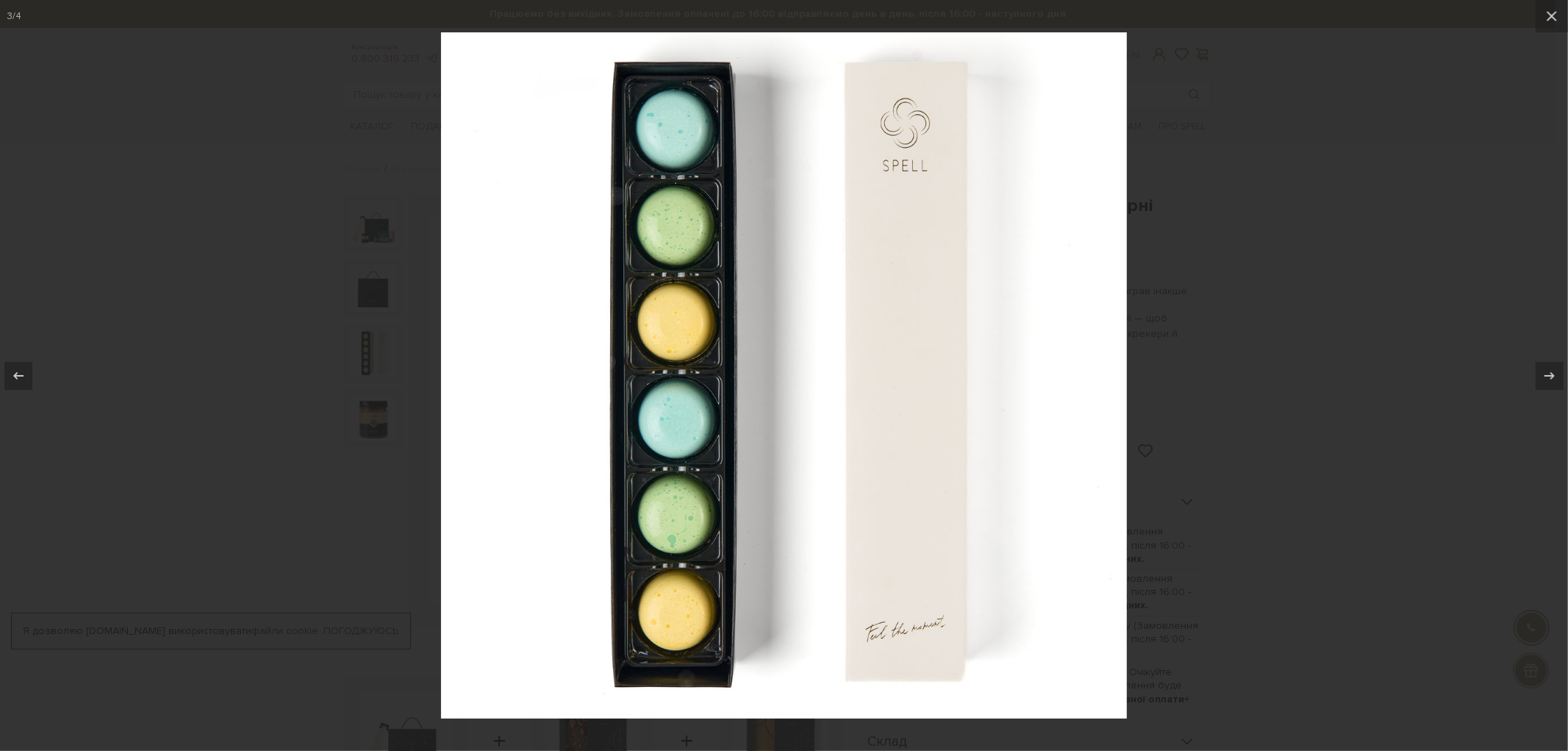
click at [320, 365] on div at bounding box center [784, 375] width 1568 height 751
